Goal: Task Accomplishment & Management: Use online tool/utility

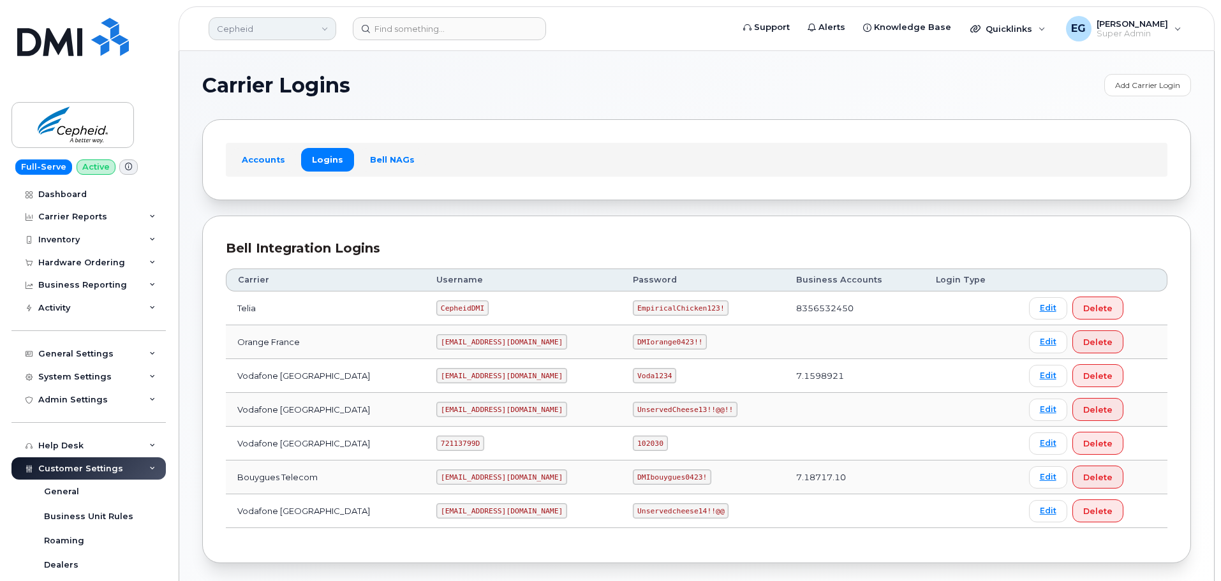
click at [239, 27] on link "Cepheid" at bounding box center [273, 28] width 128 height 23
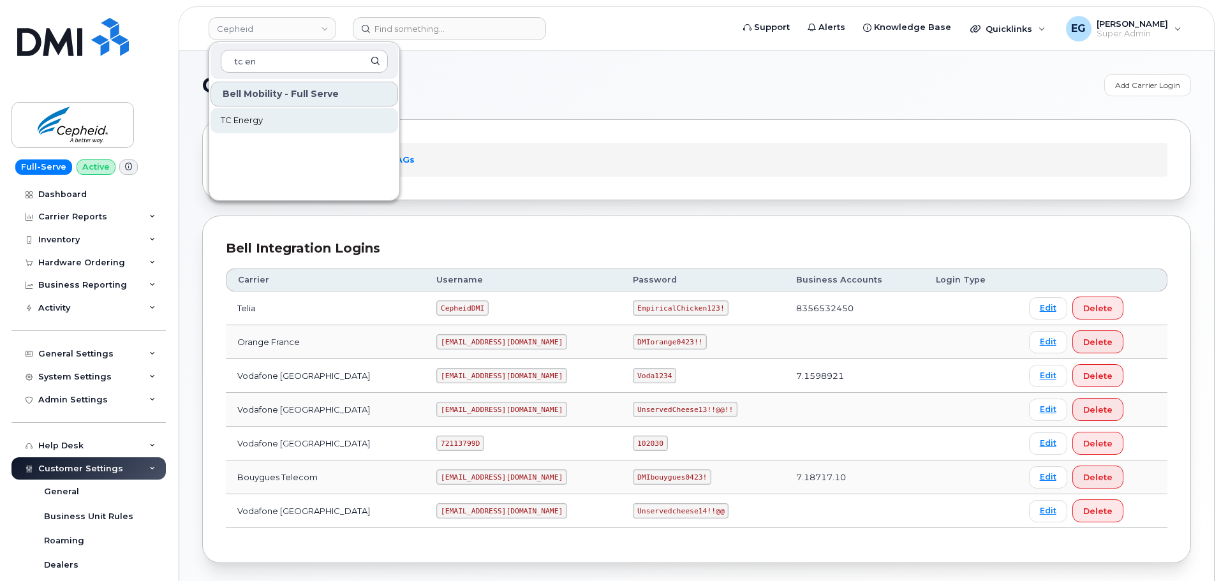
type input "tc en"
click at [271, 119] on link "TC Energy" at bounding box center [305, 121] width 188 height 26
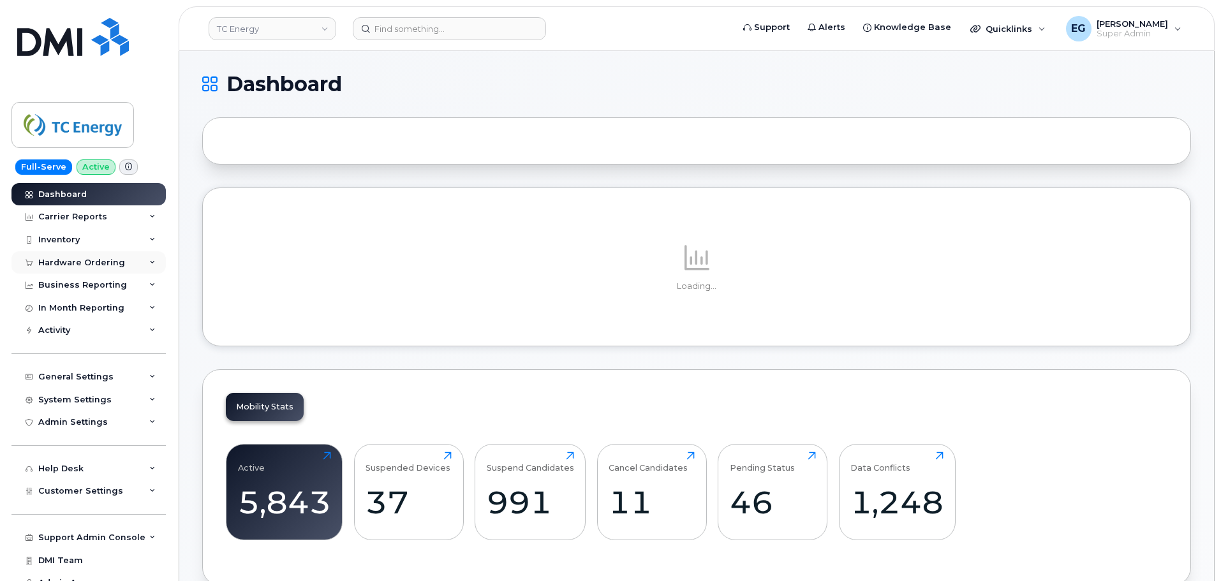
click at [96, 264] on div "Hardware Ordering" at bounding box center [81, 263] width 87 height 10
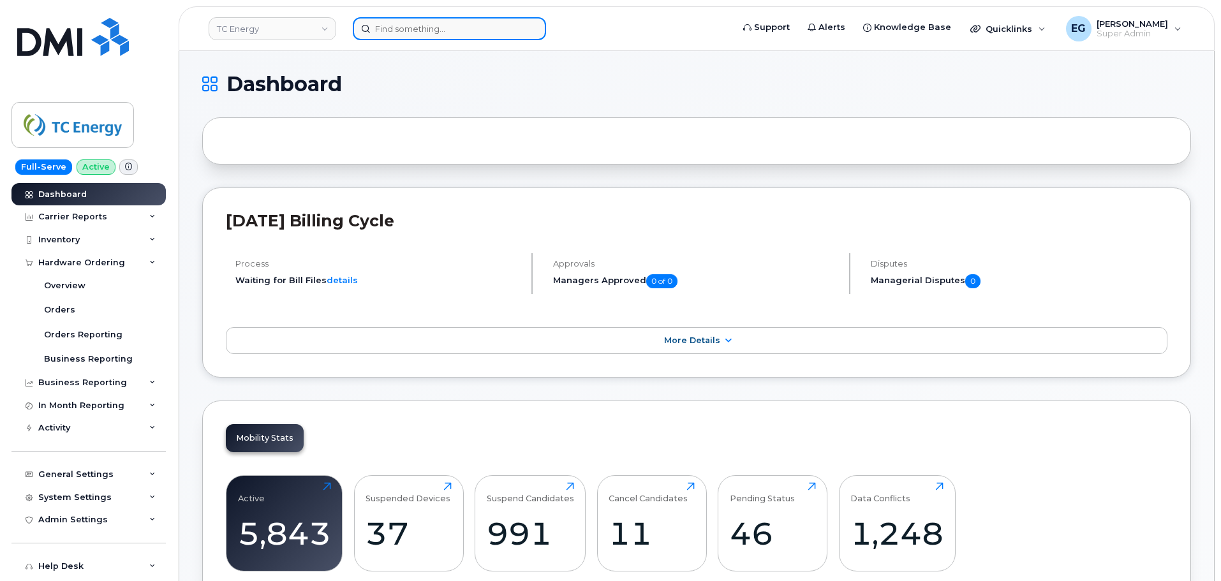
click at [441, 31] on input at bounding box center [449, 28] width 193 height 23
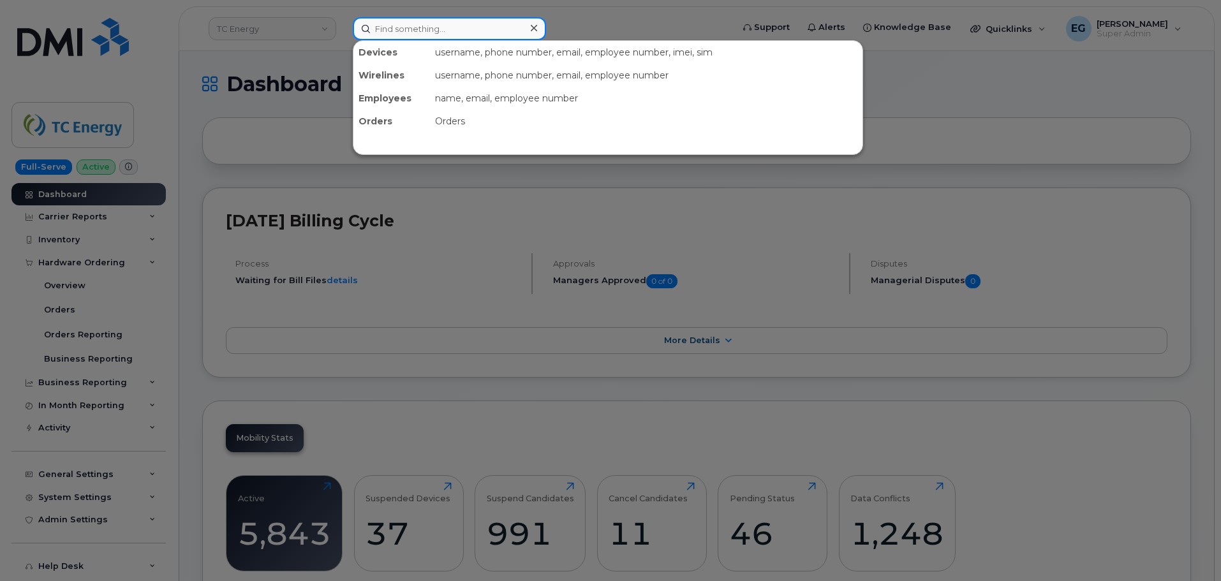
paste input "3044108106"
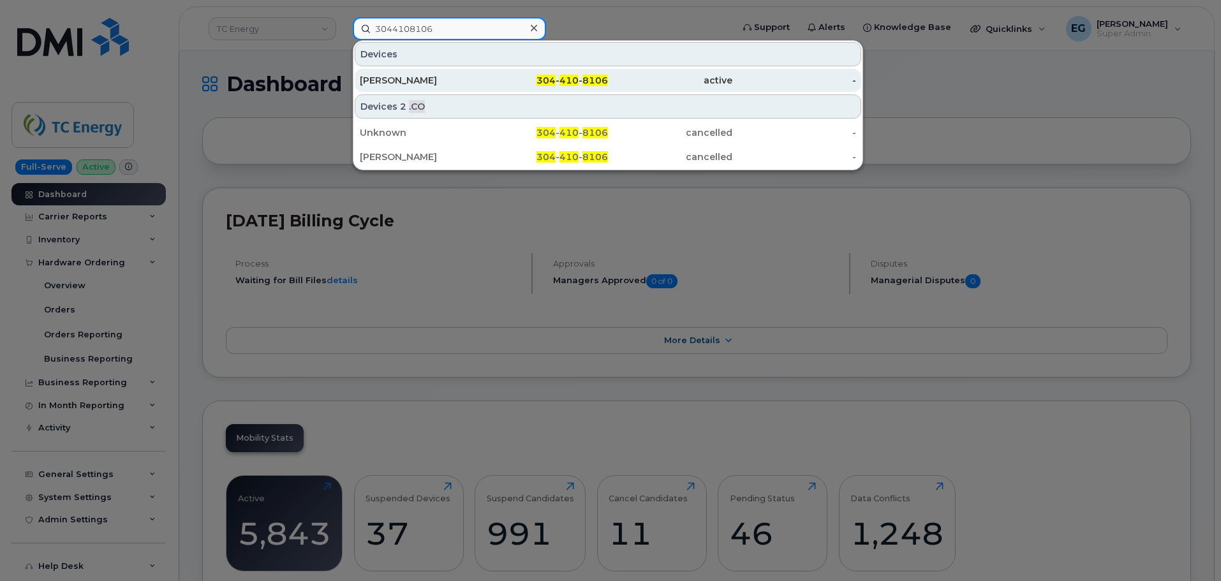
type input "3044108106"
click at [408, 78] on div "[PERSON_NAME]" at bounding box center [422, 80] width 124 height 13
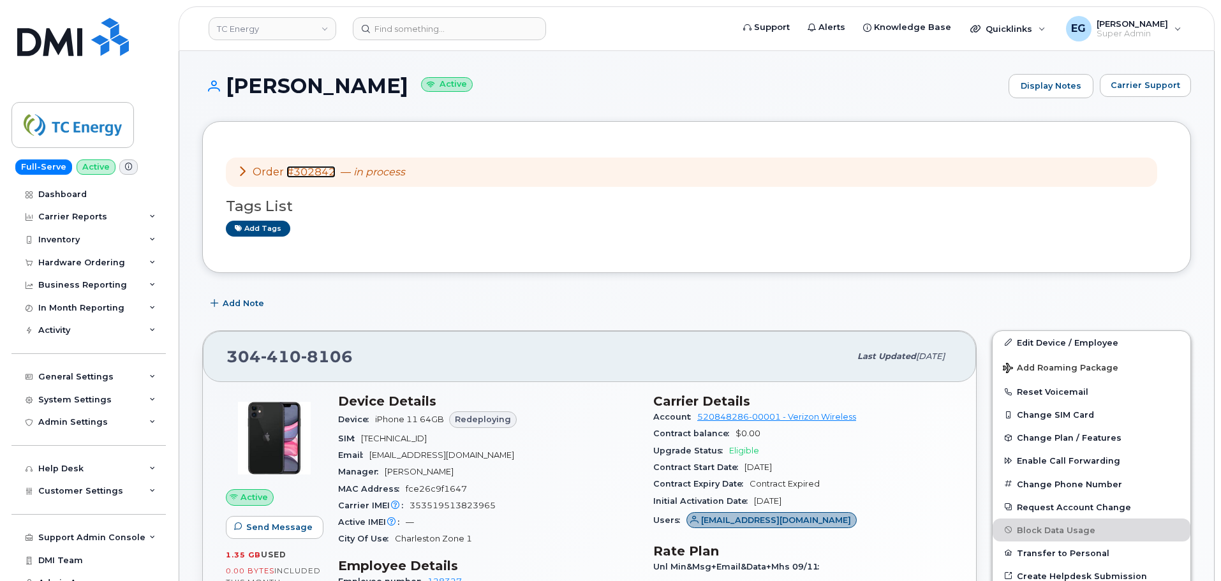
click at [311, 172] on link "#302842" at bounding box center [310, 172] width 49 height 12
click at [325, 171] on link "#302842" at bounding box center [310, 172] width 49 height 12
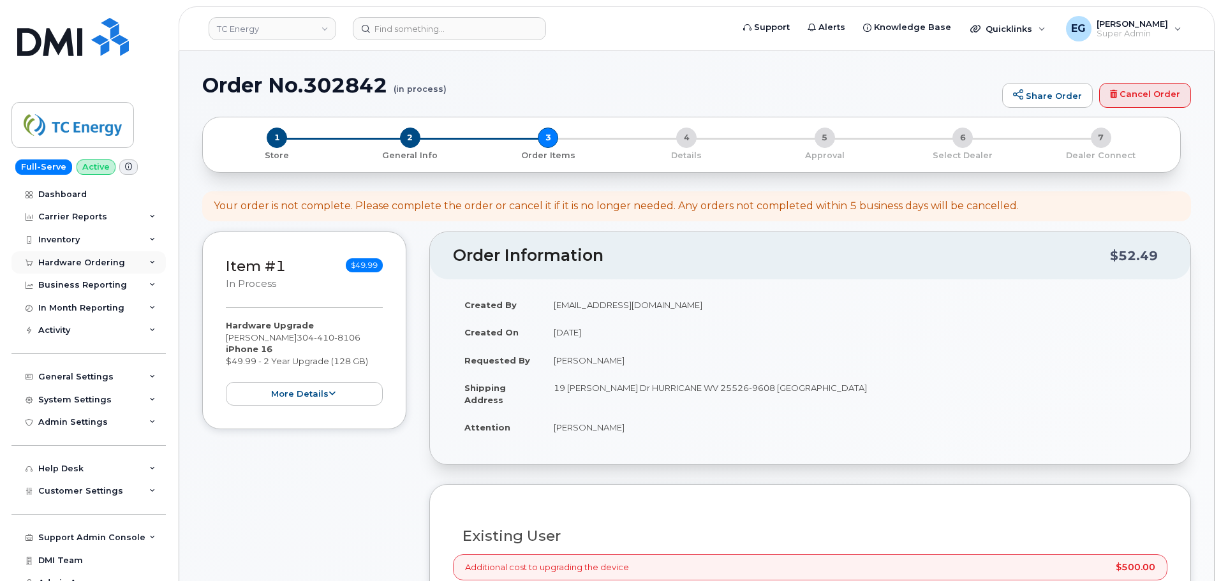
click at [93, 264] on div "Hardware Ordering" at bounding box center [81, 263] width 87 height 10
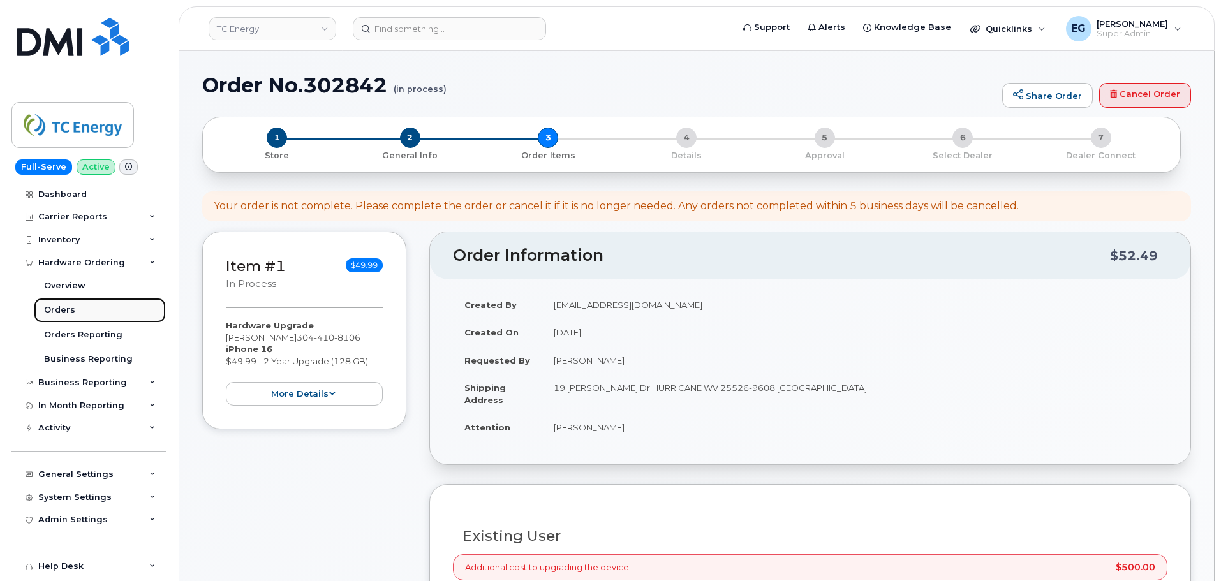
click at [66, 307] on div "Orders" at bounding box center [59, 309] width 31 height 11
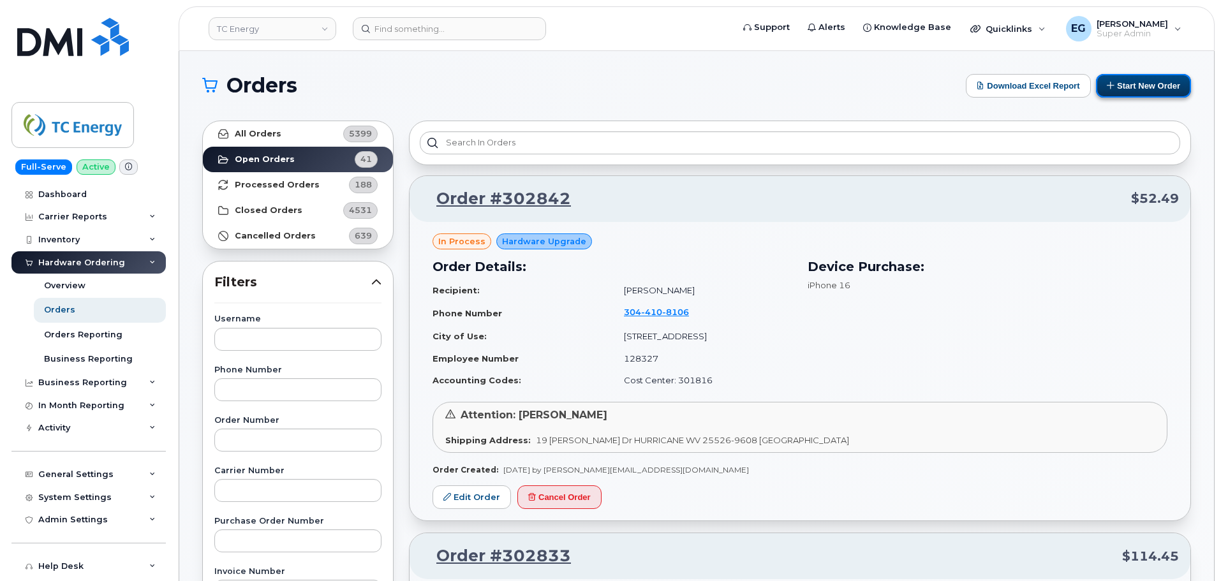
click at [1125, 89] on button "Start New Order" at bounding box center [1143, 86] width 95 height 24
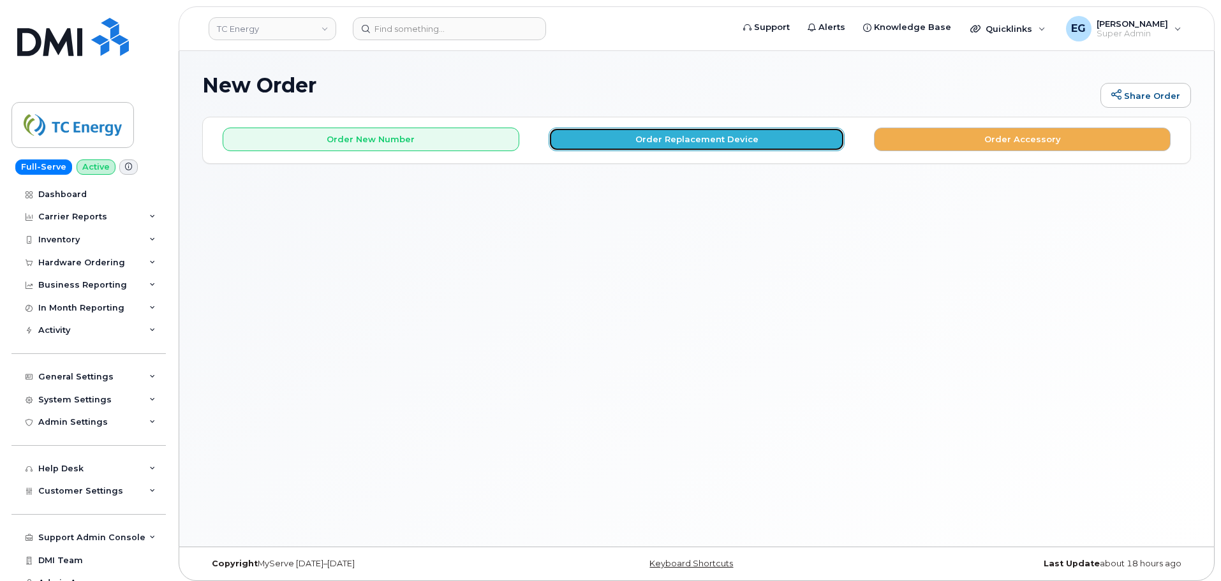
click at [713, 149] on button "Order Replacement Device" at bounding box center [697, 140] width 297 height 24
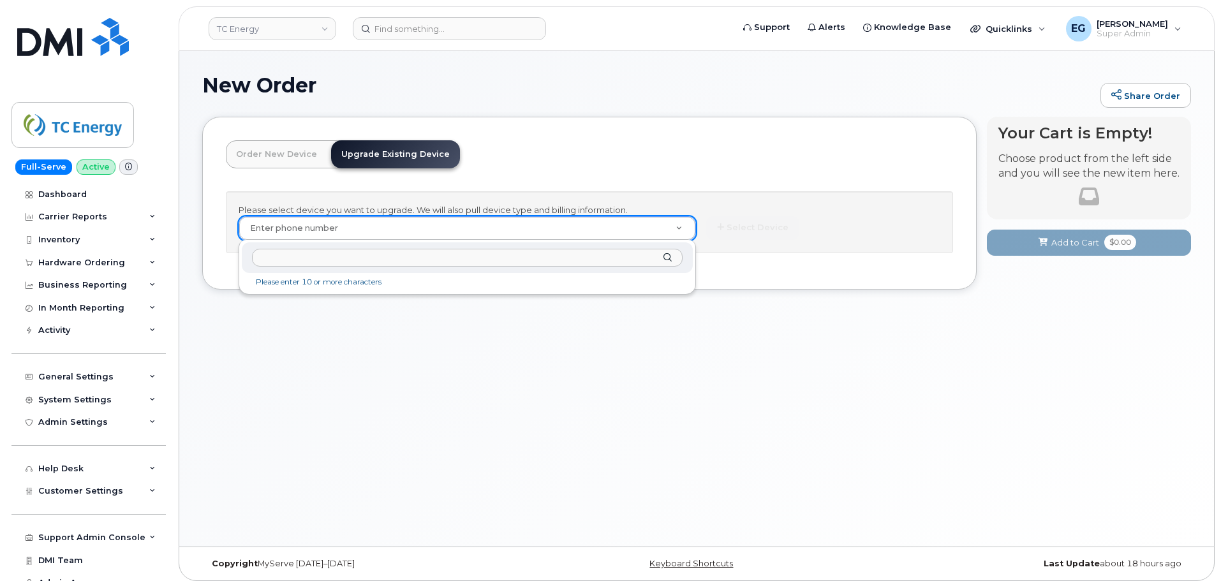
drag, startPoint x: 364, startPoint y: 227, endPoint x: 290, endPoint y: 257, distance: 79.8
click at [290, 257] on input "text" at bounding box center [467, 258] width 431 height 18
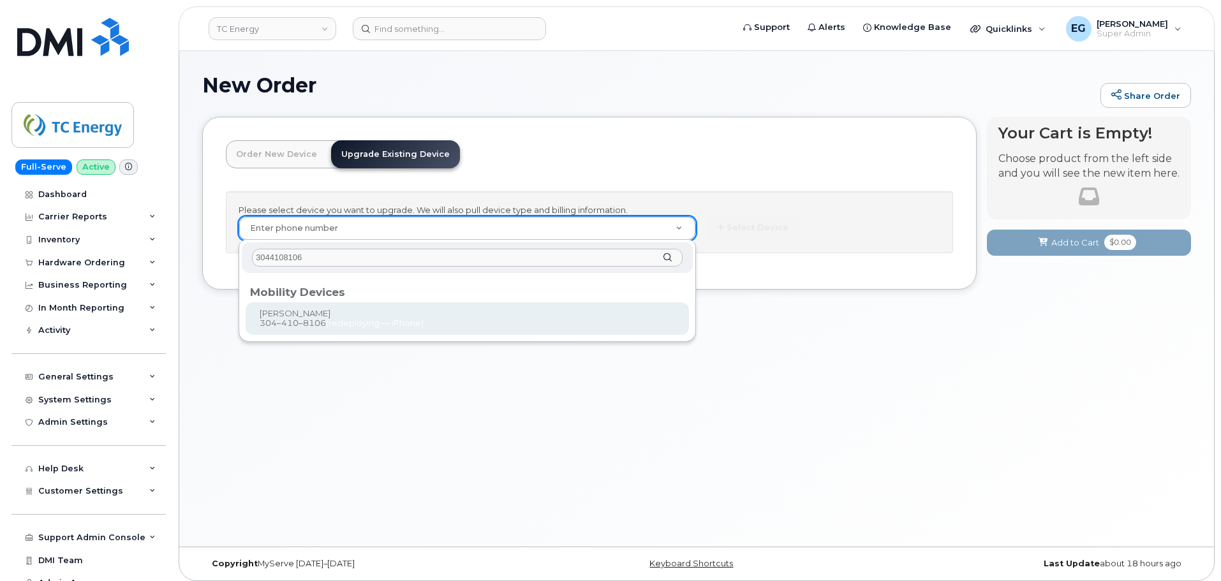
type input "3044108106"
type input "709958"
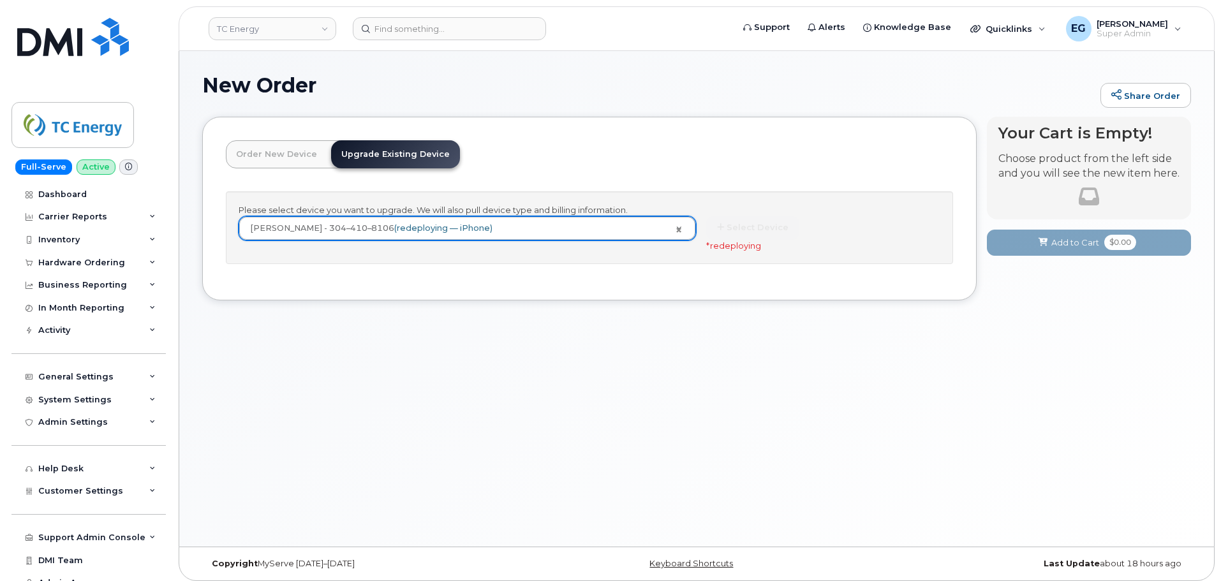
click at [1022, 312] on div "Your Cart is Empty! Choose product from the left side and you will see the new …" at bounding box center [1089, 218] width 204 height 203
click at [720, 269] on div "Please select device you want to upgrade. We will also pull device type and bil…" at bounding box center [589, 233] width 727 height 85
click at [632, 246] on div "CORY HENSON - 304–410–8106 (redeploying — iPhone) 709958 Select Device * redepl…" at bounding box center [590, 233] width 702 height 35
drag, startPoint x: 639, startPoint y: 249, endPoint x: 743, endPoint y: 264, distance: 105.1
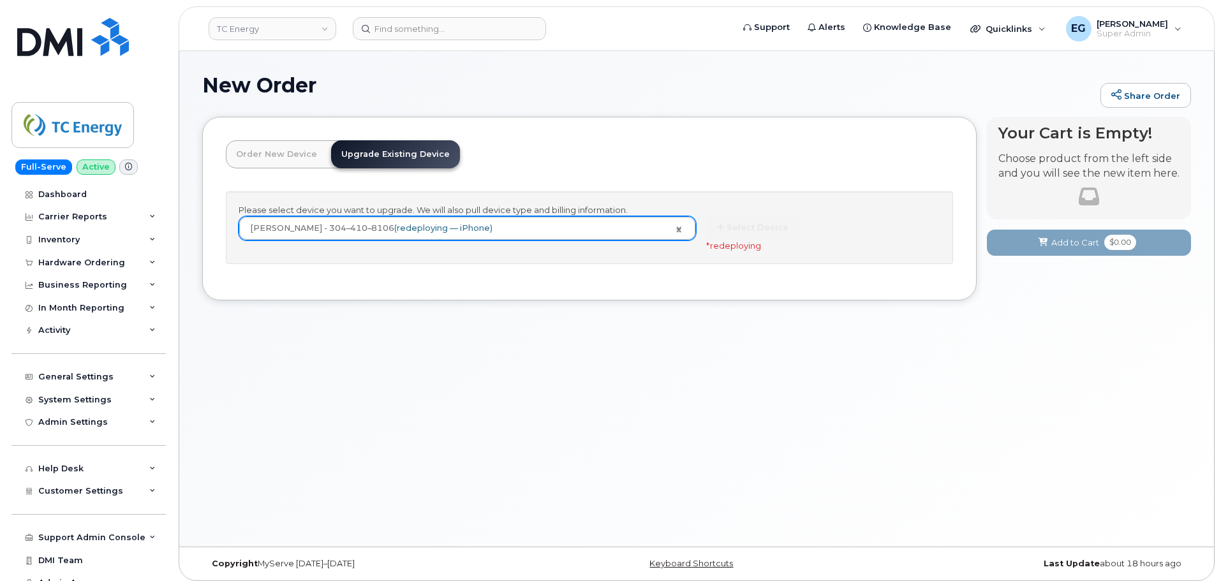
click at [660, 258] on div "Please select device you want to upgrade. We will also pull device type and bil…" at bounding box center [589, 227] width 727 height 73
drag, startPoint x: 898, startPoint y: 262, endPoint x: 1026, endPoint y: 277, distance: 129.1
click at [900, 262] on div "Please select device you want to upgrade. We will also pull device type and bil…" at bounding box center [589, 227] width 727 height 73
drag, startPoint x: 1026, startPoint y: 277, endPoint x: 1034, endPoint y: 268, distance: 11.8
click at [1029, 274] on form "Your Order Items Checkout 0 for $0.00" at bounding box center [1089, 272] width 204 height 12
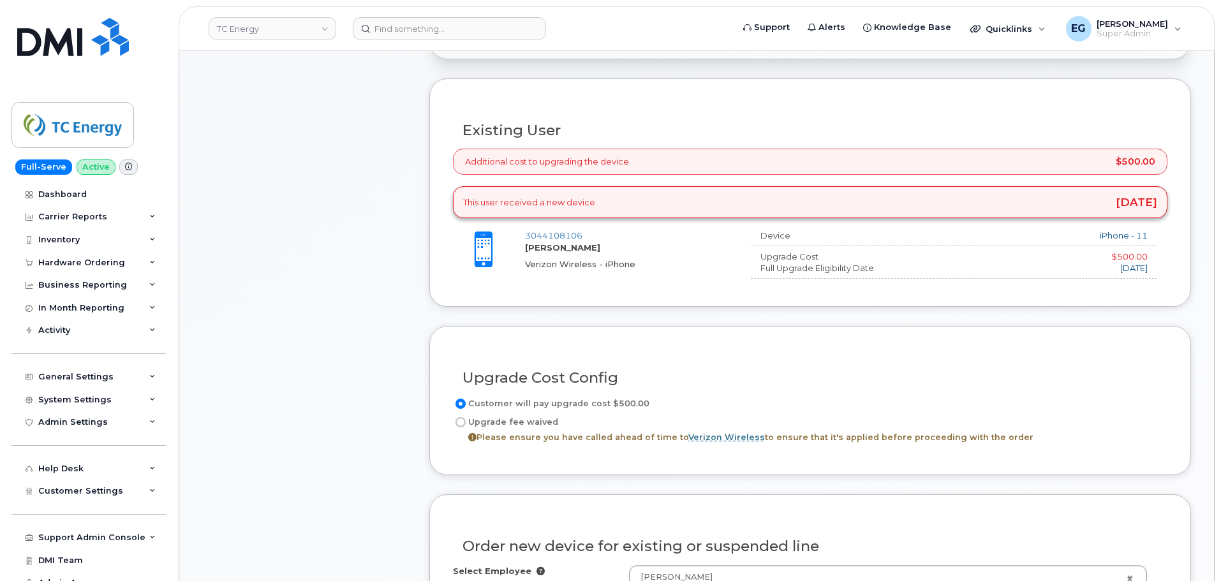
scroll to position [447, 0]
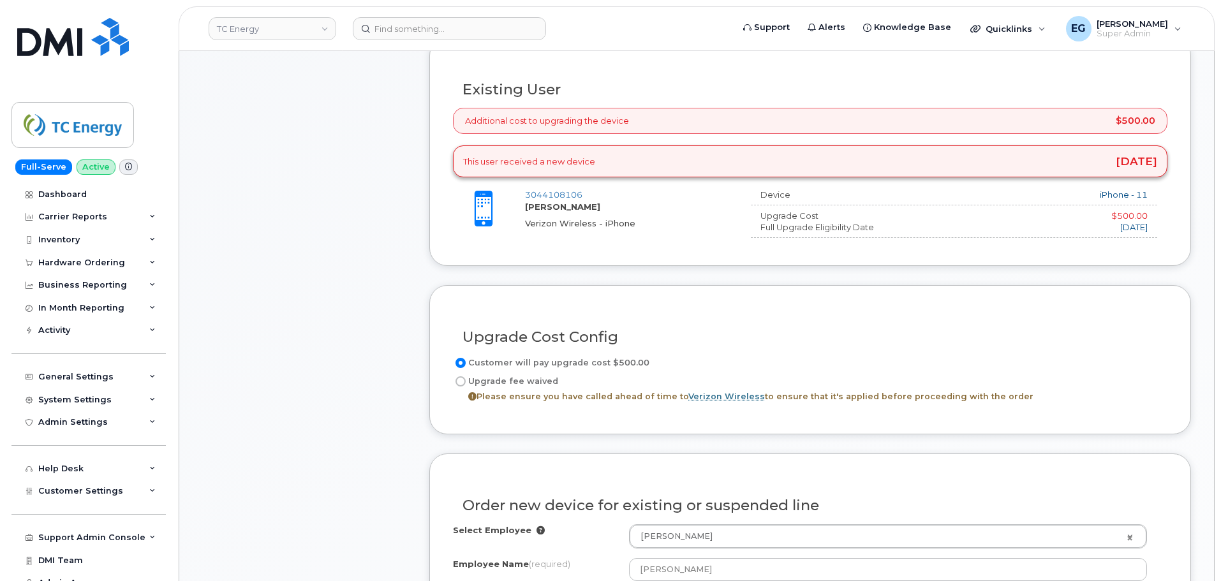
click at [457, 385] on input "Upgrade fee waived Please ensure you have called ahead of time to Verizon Wirel…" at bounding box center [460, 381] width 10 height 10
radio input "true"
